Goal: Obtain resource: Download file/media

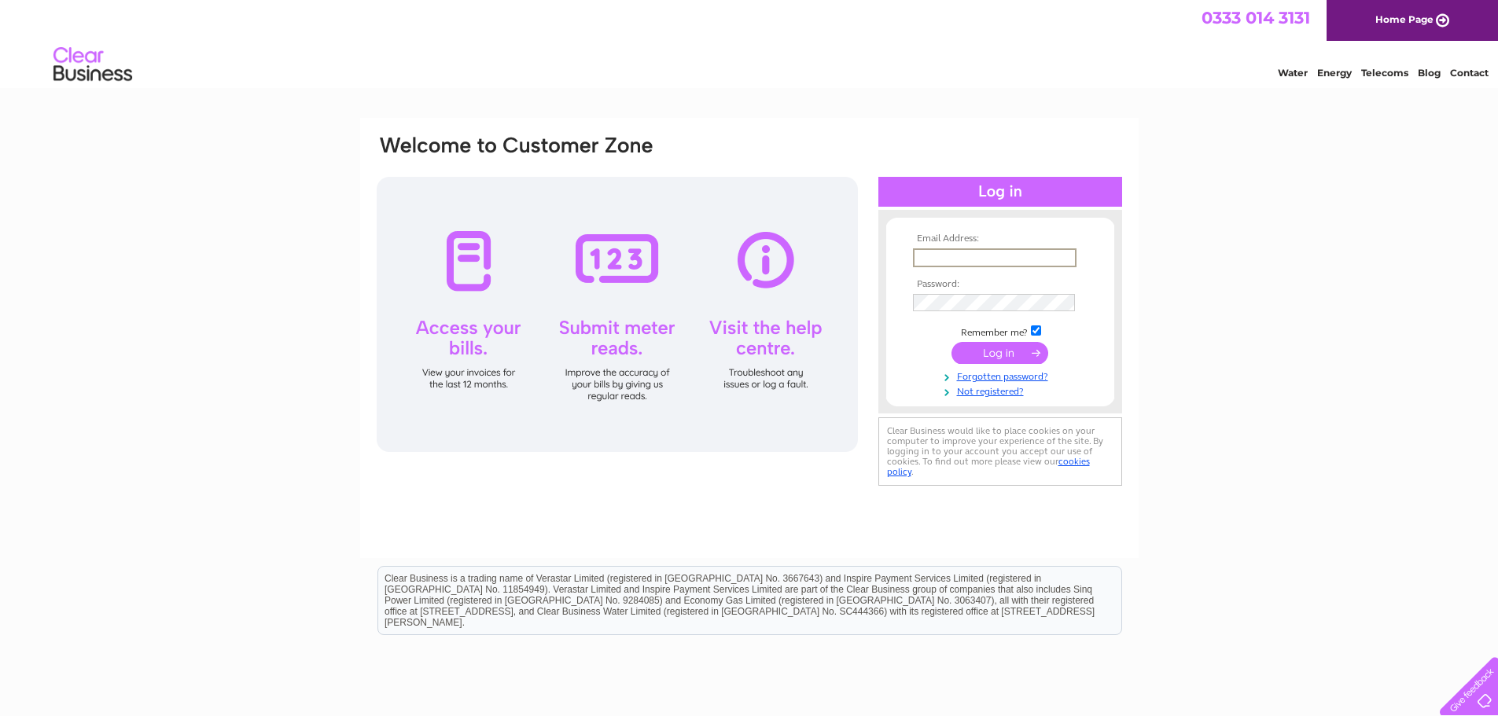
click at [976, 256] on input "text" at bounding box center [995, 257] width 164 height 19
type input "ianbuchans@gmail.com"
click at [951, 342] on input "submit" at bounding box center [999, 353] width 97 height 22
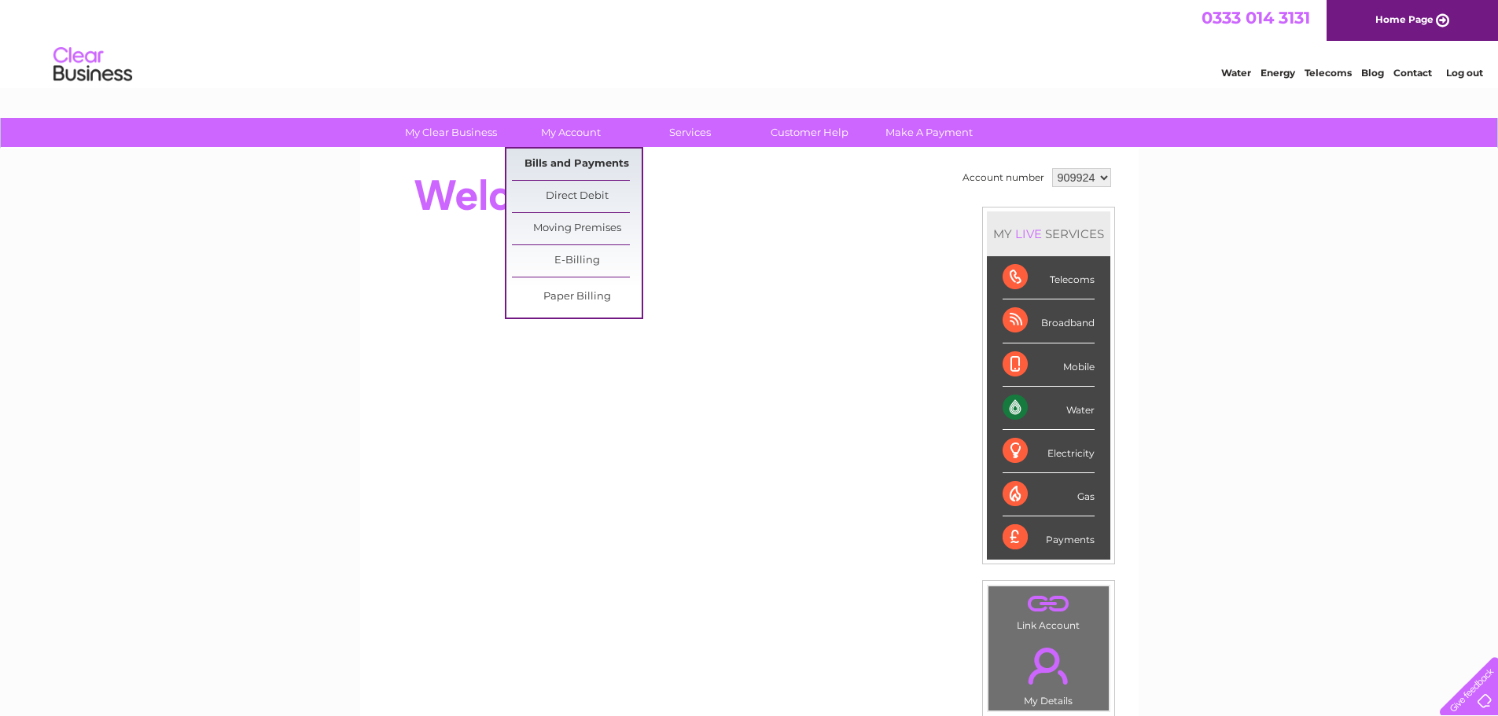
click at [590, 164] on link "Bills and Payments" at bounding box center [577, 164] width 130 height 31
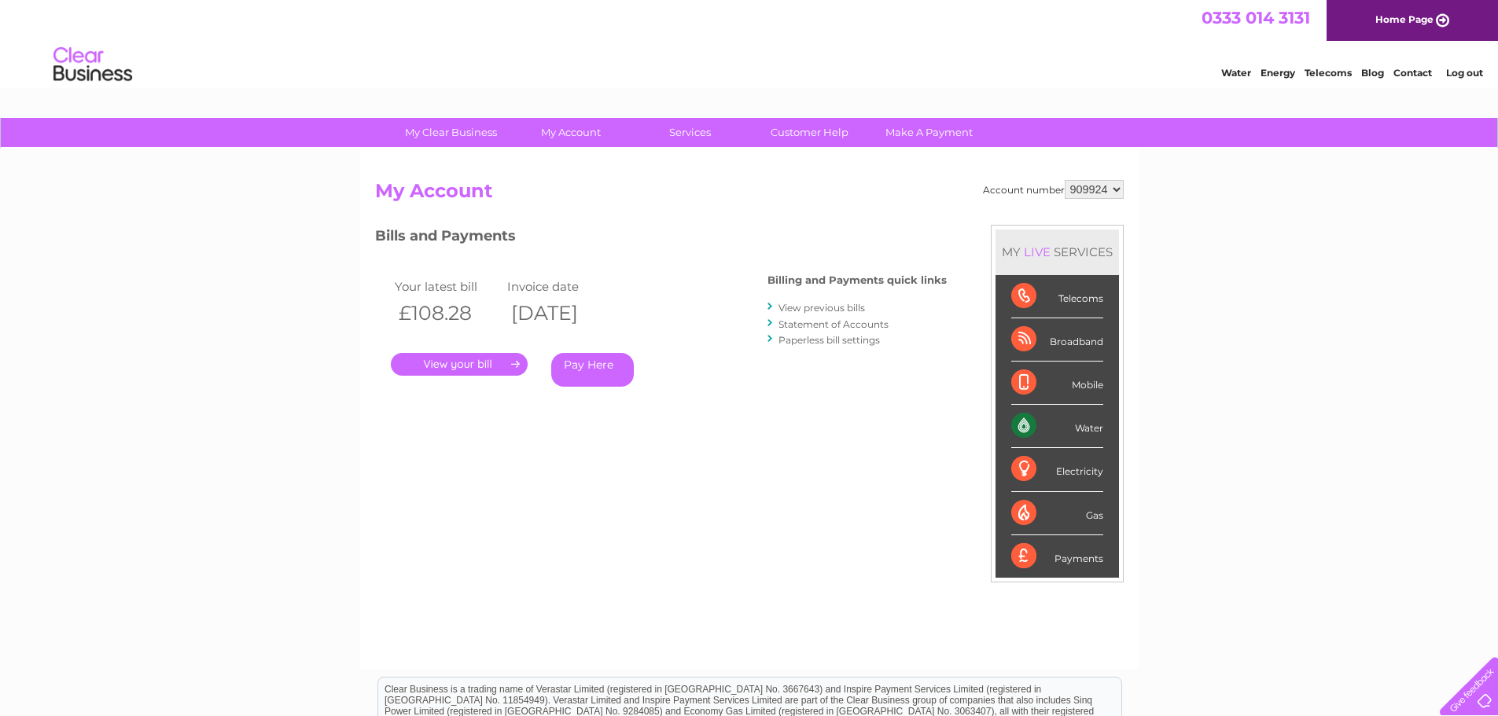
click at [484, 360] on link "." at bounding box center [459, 364] width 137 height 23
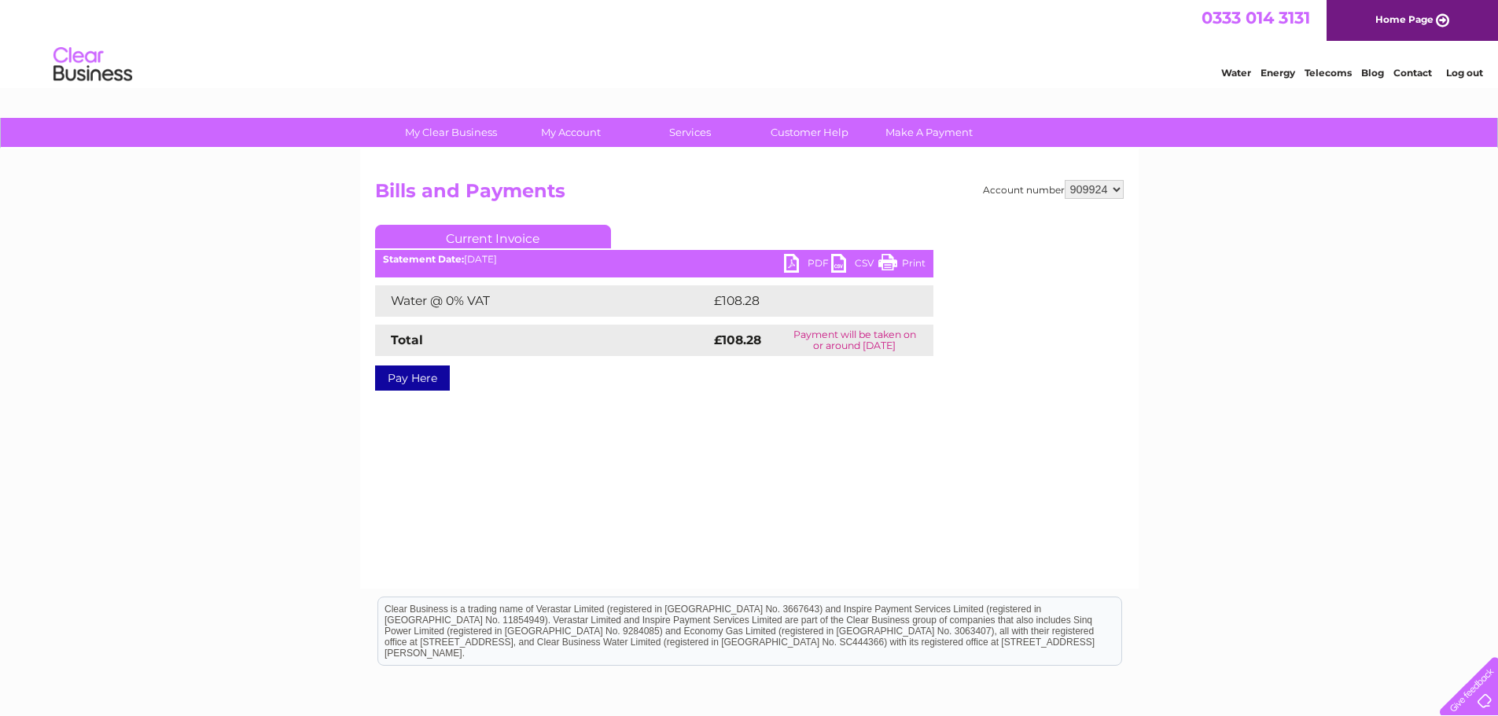
click at [795, 272] on link "PDF" at bounding box center [807, 265] width 47 height 23
click at [1086, 190] on select "909924 910166" at bounding box center [1094, 189] width 59 height 19
select select "910166"
click at [1065, 180] on select "909924 910166" at bounding box center [1094, 189] width 59 height 19
click at [801, 267] on link "PDF" at bounding box center [807, 265] width 47 height 23
